Goal: Find specific fact

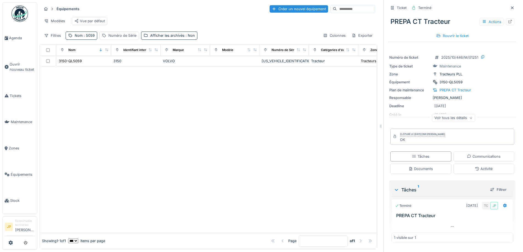
scroll to position [4, 0]
click at [85, 40] on div "Équipements Créer un nouvel équipement Modèles Vue par défaut Filtres Nom : 505…" at bounding box center [209, 22] width 338 height 40
click at [86, 38] on div "Nom : 5059" at bounding box center [82, 36] width 32 height 8
drag, startPoint x: 89, startPoint y: 64, endPoint x: 62, endPoint y: 69, distance: 27.5
click at [63, 69] on body "Agenda Ouvrir nouveau ticket Tickets Maintenance Zones Équipements Stock JP Res…" at bounding box center [261, 126] width 523 height 252
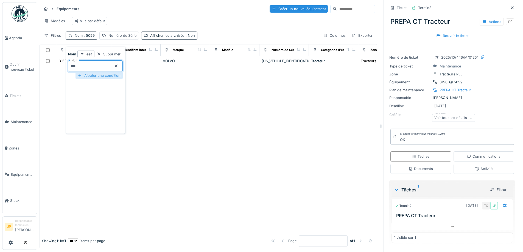
type input "****"
click at [174, 88] on div at bounding box center [208, 149] width 337 height 167
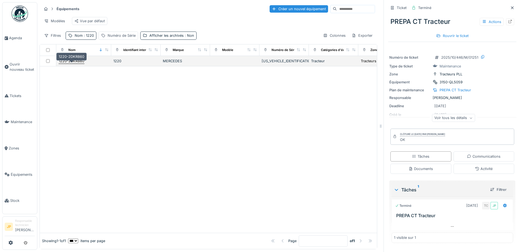
click at [80, 63] on div "1220-2DKR860" at bounding box center [72, 60] width 26 height 5
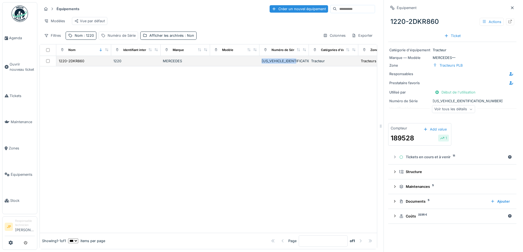
drag, startPoint x: 303, startPoint y: 63, endPoint x: 262, endPoint y: 63, distance: 41.2
click at [262, 63] on div "[US_VEHICLE_IDENTIFICATION_NUMBER]" at bounding box center [284, 60] width 45 height 5
copy div "[US_VEHICLE_IDENTIFICATION_NUMBER]"
click at [83, 35] on span ": 1220" at bounding box center [88, 35] width 11 height 4
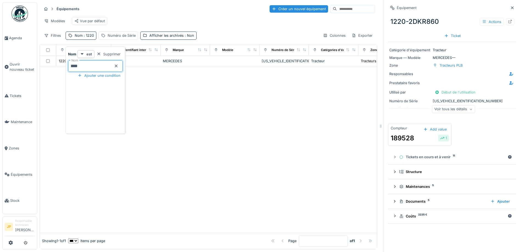
drag, startPoint x: 89, startPoint y: 63, endPoint x: 65, endPoint y: 67, distance: 24.5
click at [65, 67] on body "Agenda Ouvrir nouveau ticket Tickets Maintenance Zones Équipements Stock JP Res…" at bounding box center [261, 126] width 523 height 252
type input "****"
click at [246, 120] on div at bounding box center [208, 149] width 337 height 167
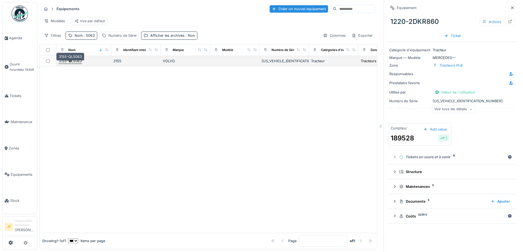
drag, startPoint x: 72, startPoint y: 62, endPoint x: 76, endPoint y: 63, distance: 4.3
click at [72, 62] on div "3155-QL5063" at bounding box center [70, 60] width 23 height 5
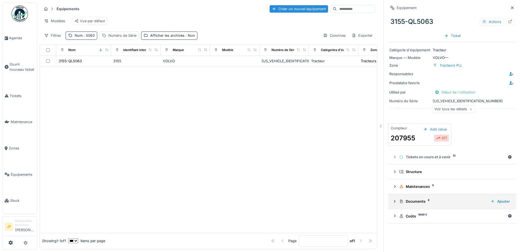
click at [417, 199] on div "Documents 8" at bounding box center [442, 201] width 87 height 5
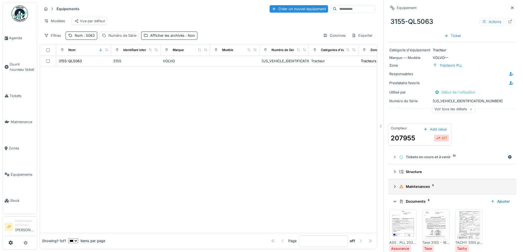
scroll to position [110, 0]
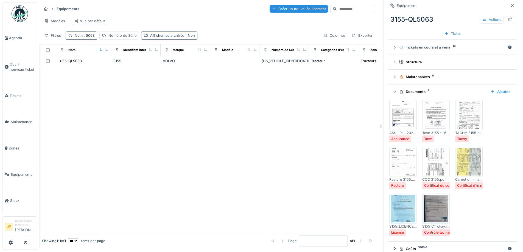
click at [468, 162] on img at bounding box center [468, 161] width 25 height 27
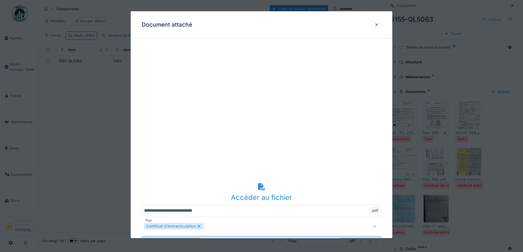
click at [379, 24] on div at bounding box center [376, 24] width 4 height 5
